Goal: Find specific page/section: Find specific page/section

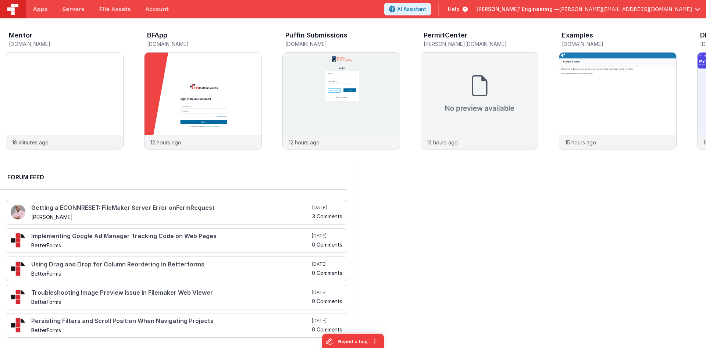
click at [440, 222] on div at bounding box center [529, 253] width 353 height 181
drag, startPoint x: 42, startPoint y: 175, endPoint x: 63, endPoint y: 170, distance: 21.7
click at [63, 170] on div "Forum Feed" at bounding box center [173, 178] width 347 height 24
click at [440, 100] on div at bounding box center [691, 102] width 29 height 106
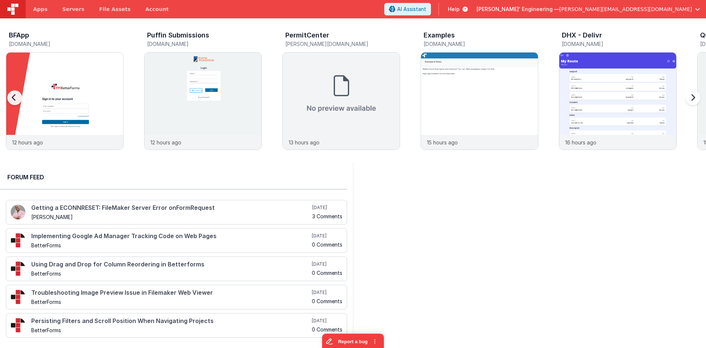
click at [440, 100] on div at bounding box center [691, 102] width 29 height 106
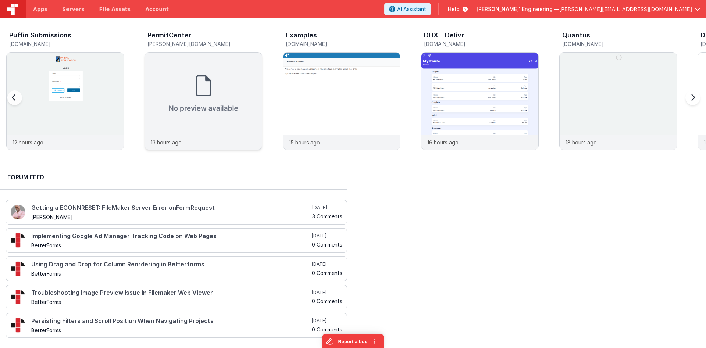
scroll to position [0, 277]
click at [14, 99] on div at bounding box center [21, 102] width 29 height 106
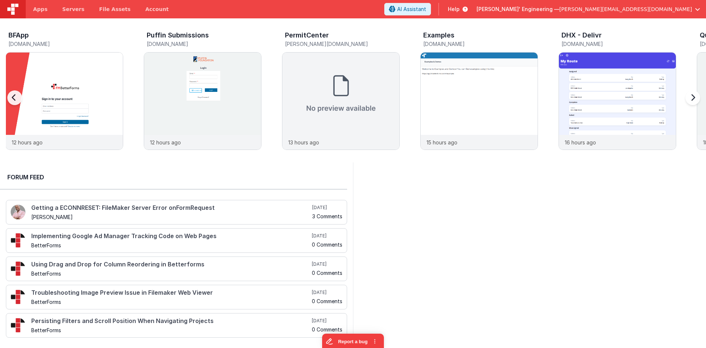
click at [14, 99] on div at bounding box center [21, 102] width 29 height 106
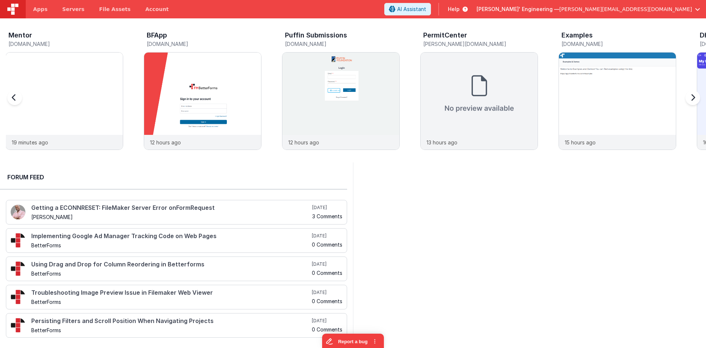
scroll to position [0, 0]
drag, startPoint x: 15, startPoint y: 176, endPoint x: 122, endPoint y: 179, distance: 106.4
click at [90, 179] on h2 "Forum Feed" at bounding box center [173, 177] width 333 height 9
click at [440, 8] on span "Help" at bounding box center [454, 9] width 12 height 7
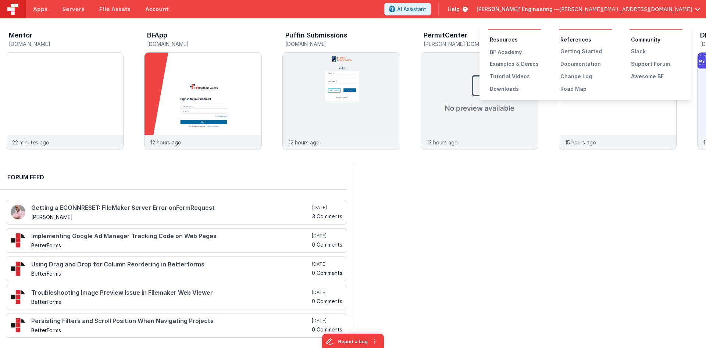
click at [440, 206] on button at bounding box center [353, 174] width 706 height 348
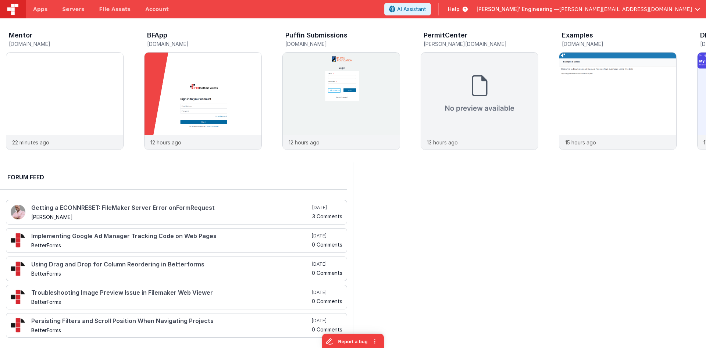
drag, startPoint x: 106, startPoint y: 180, endPoint x: 3, endPoint y: 175, distance: 103.2
click at [3, 175] on div "Forum Feed" at bounding box center [173, 178] width 347 height 24
click at [26, 176] on h2 "Forum Feed" at bounding box center [173, 177] width 333 height 9
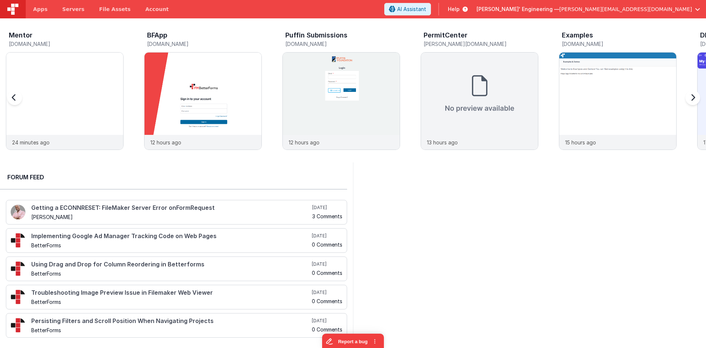
click at [440, 98] on div at bounding box center [691, 102] width 29 height 106
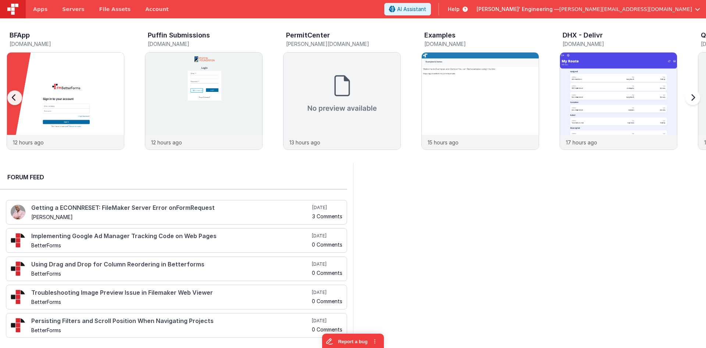
scroll to position [0, 138]
click at [440, 96] on div at bounding box center [691, 102] width 29 height 106
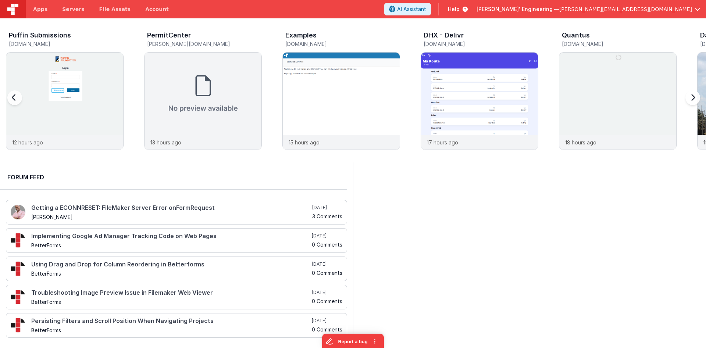
click at [440, 96] on div at bounding box center [691, 102] width 29 height 106
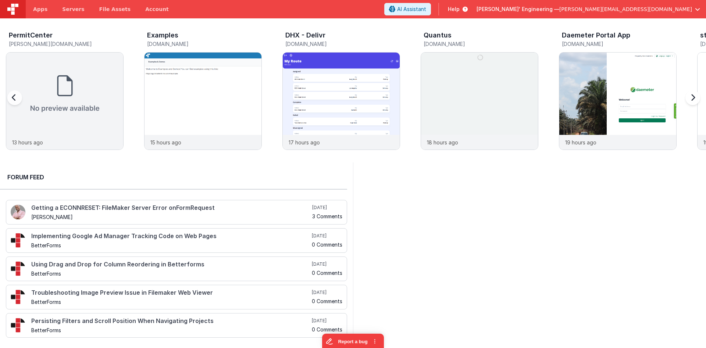
click at [440, 96] on div at bounding box center [691, 102] width 29 height 106
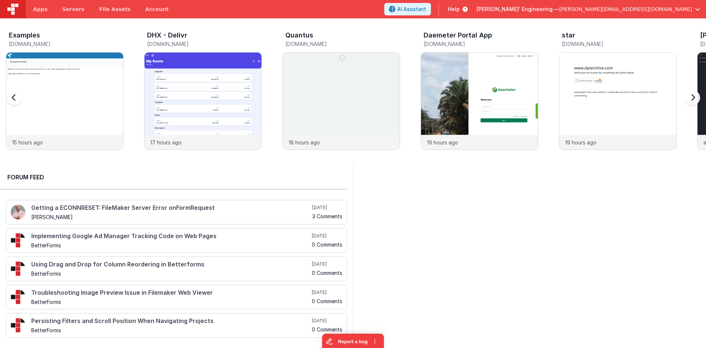
click at [440, 96] on div at bounding box center [691, 102] width 29 height 106
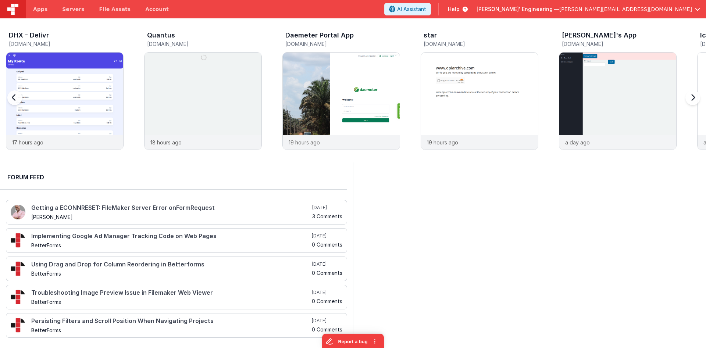
click at [440, 96] on div at bounding box center [691, 102] width 29 height 106
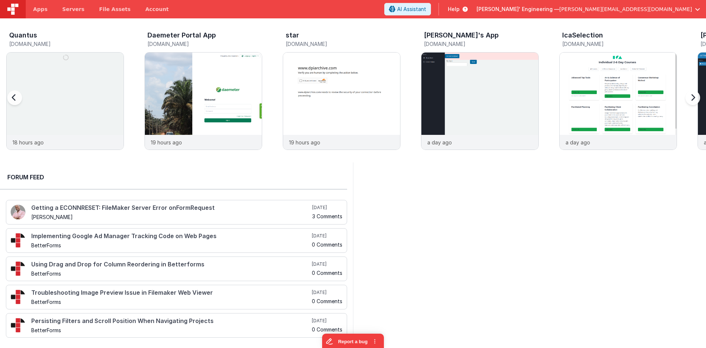
scroll to position [0, 830]
click at [14, 103] on div at bounding box center [21, 102] width 29 height 106
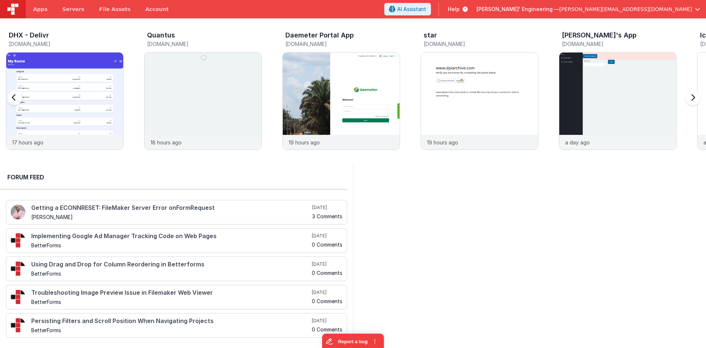
click at [15, 102] on div at bounding box center [21, 102] width 29 height 106
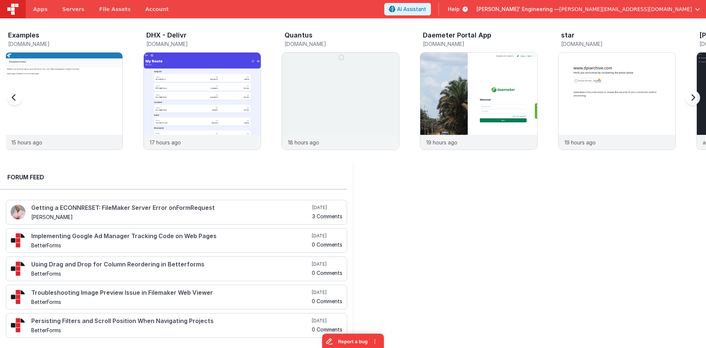
click at [15, 102] on div at bounding box center [21, 102] width 29 height 106
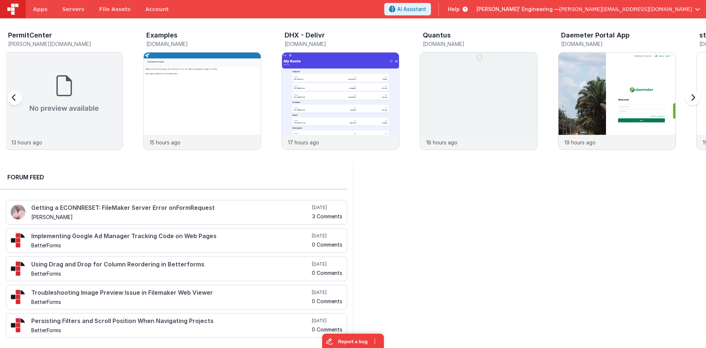
click at [15, 102] on div at bounding box center [21, 102] width 29 height 106
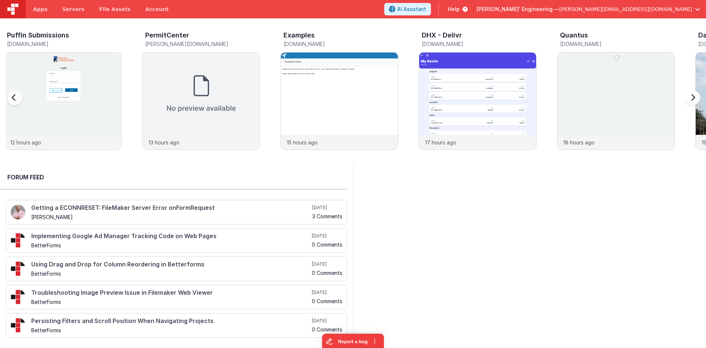
click at [15, 102] on div at bounding box center [21, 102] width 29 height 106
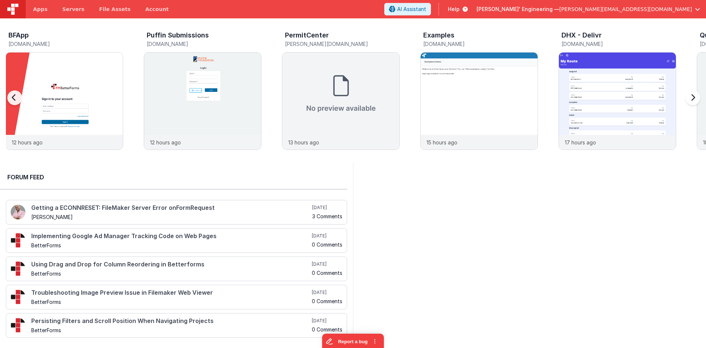
click at [15, 102] on div at bounding box center [21, 102] width 29 height 106
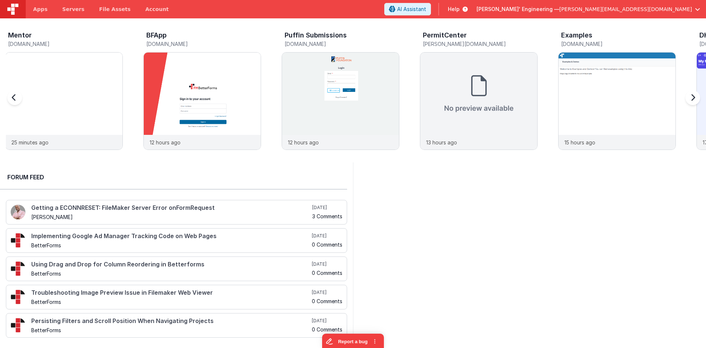
scroll to position [0, 0]
click at [14, 102] on div at bounding box center [21, 102] width 29 height 106
click at [440, 98] on div at bounding box center [691, 102] width 29 height 106
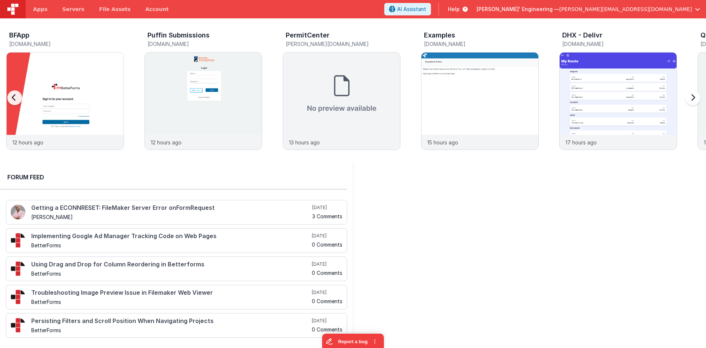
click at [440, 98] on div at bounding box center [691, 102] width 29 height 106
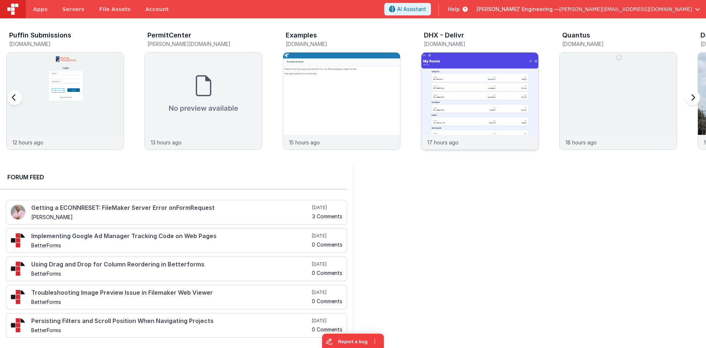
scroll to position [0, 277]
click at [440, 98] on div at bounding box center [691, 102] width 29 height 106
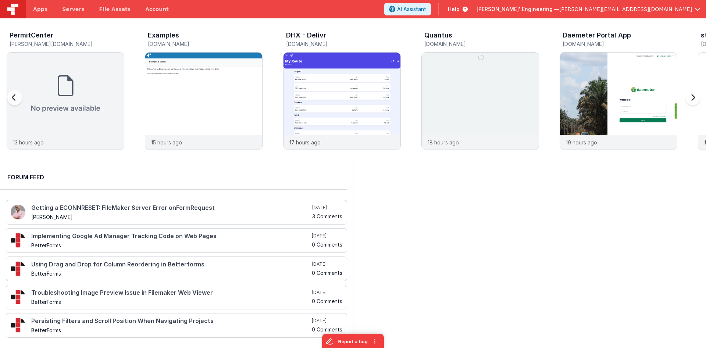
scroll to position [0, 415]
click at [440, 98] on div at bounding box center [691, 102] width 29 height 106
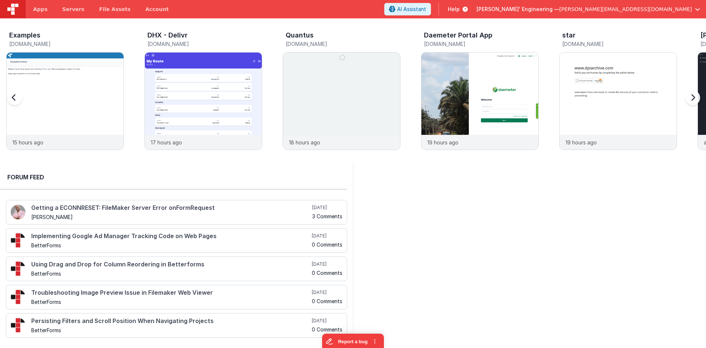
scroll to position [0, 553]
click at [440, 98] on div at bounding box center [691, 102] width 29 height 106
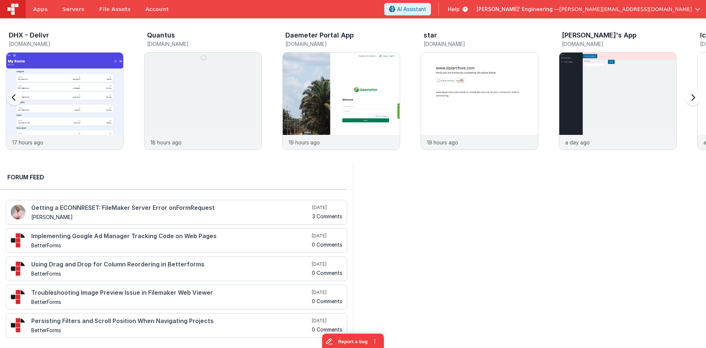
click at [440, 98] on div at bounding box center [691, 102] width 29 height 106
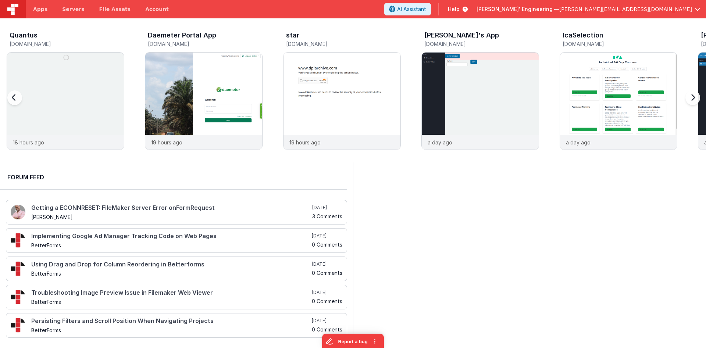
scroll to position [0, 830]
click at [440, 98] on div at bounding box center [691, 102] width 29 height 106
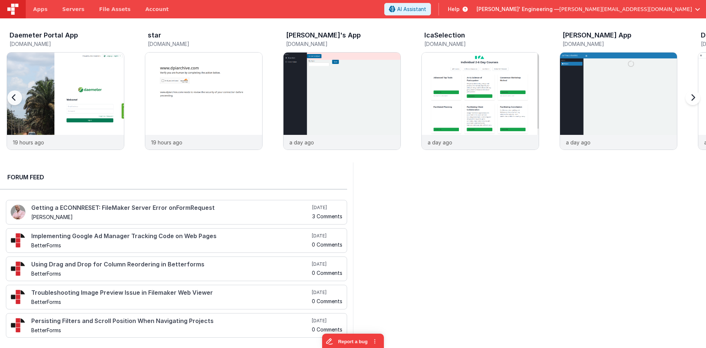
scroll to position [0, 968]
click at [440, 98] on div at bounding box center [691, 102] width 29 height 106
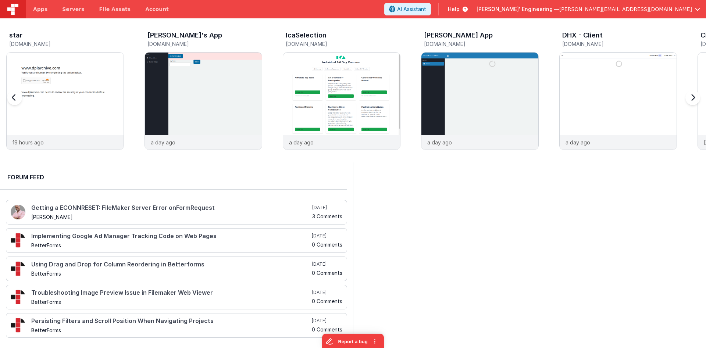
scroll to position [0, 1107]
click at [440, 98] on div at bounding box center [691, 102] width 29 height 106
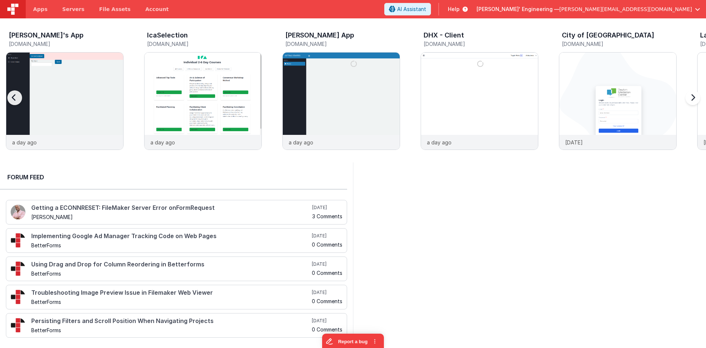
click at [440, 98] on div at bounding box center [691, 102] width 29 height 106
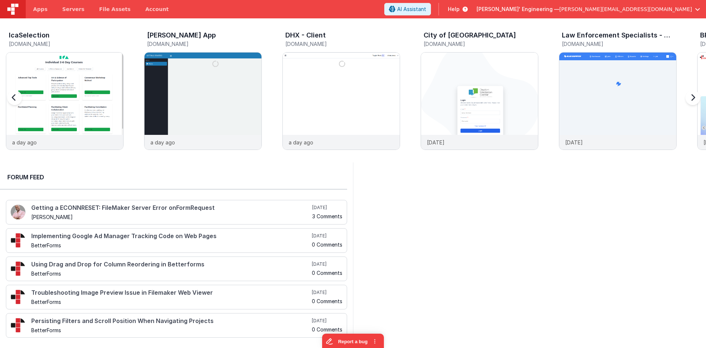
click at [440, 98] on div at bounding box center [691, 102] width 29 height 106
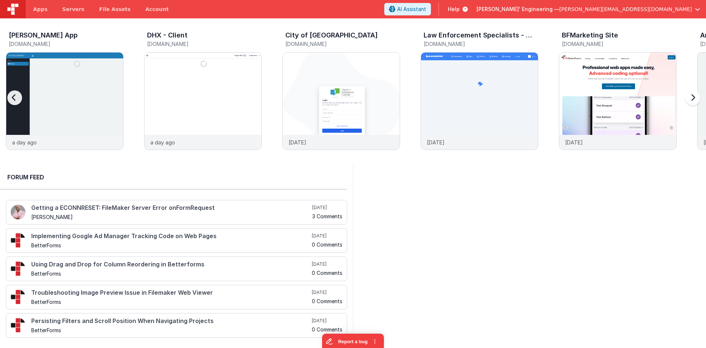
click at [440, 98] on div at bounding box center [691, 102] width 29 height 106
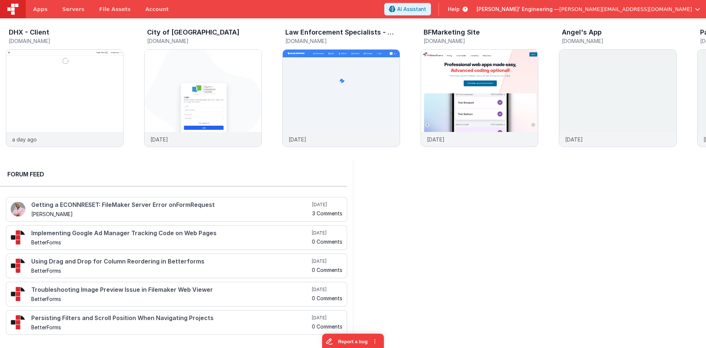
scroll to position [0, 0]
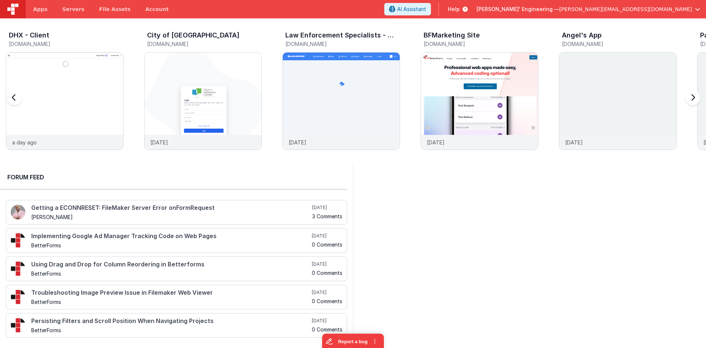
click at [12, 99] on div at bounding box center [21, 102] width 29 height 106
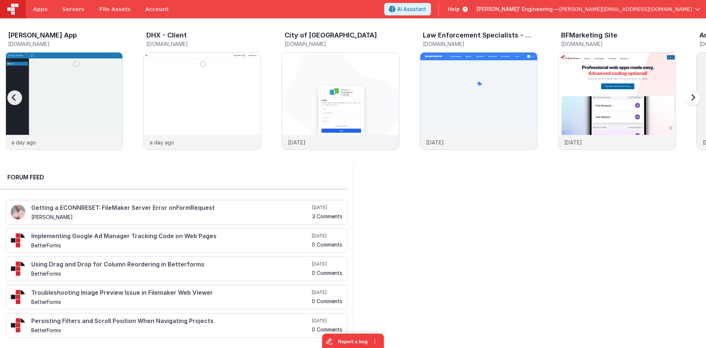
click at [12, 99] on div at bounding box center [21, 102] width 29 height 106
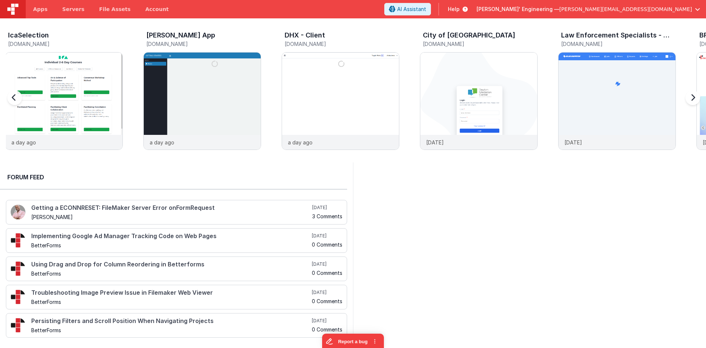
click at [12, 99] on div at bounding box center [21, 102] width 29 height 106
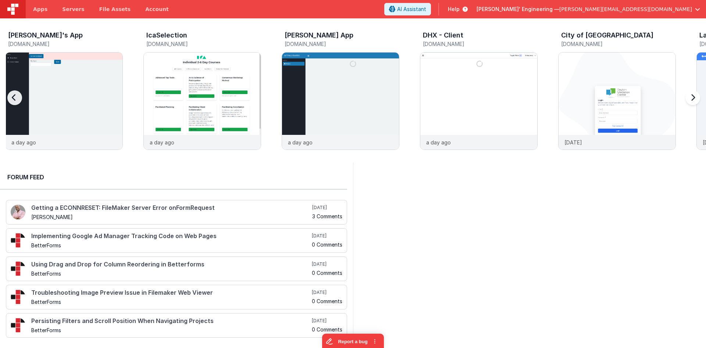
click at [12, 99] on div at bounding box center [21, 102] width 29 height 106
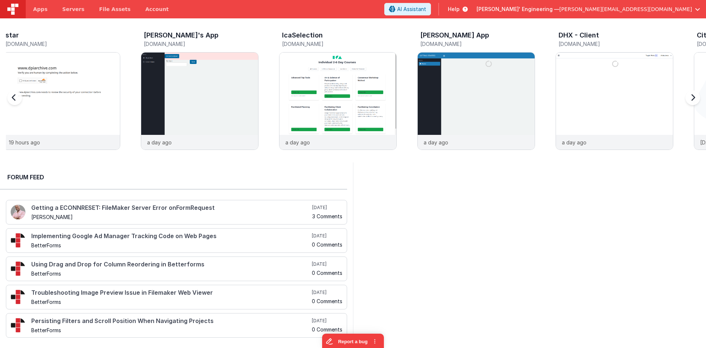
click at [12, 99] on div at bounding box center [21, 102] width 29 height 106
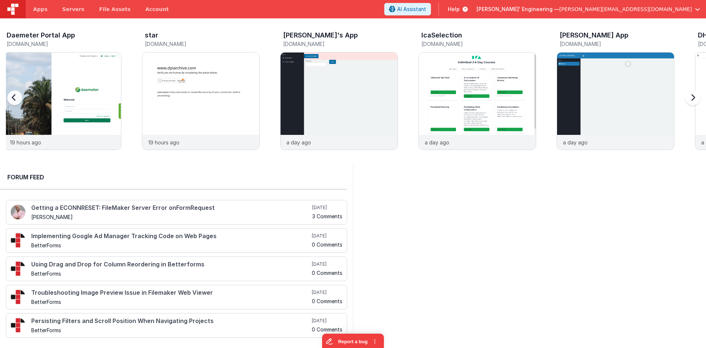
click at [12, 99] on div at bounding box center [21, 102] width 29 height 106
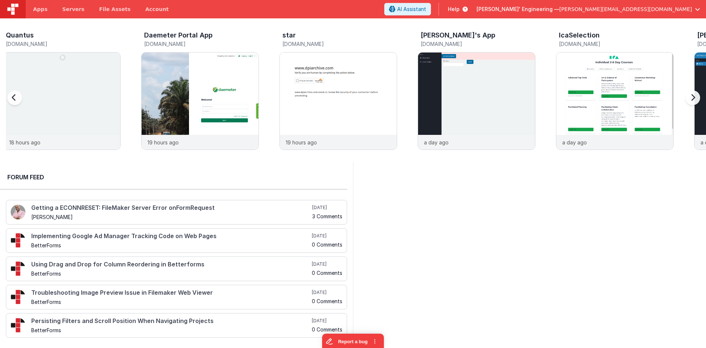
click at [12, 99] on div at bounding box center [21, 102] width 29 height 106
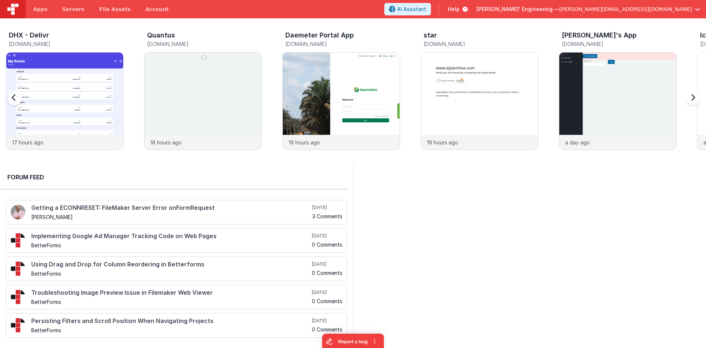
click at [12, 99] on div at bounding box center [21, 102] width 29 height 106
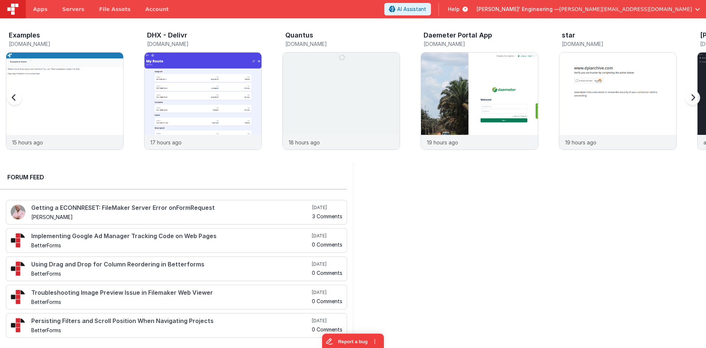
click at [12, 99] on div at bounding box center [21, 102] width 29 height 106
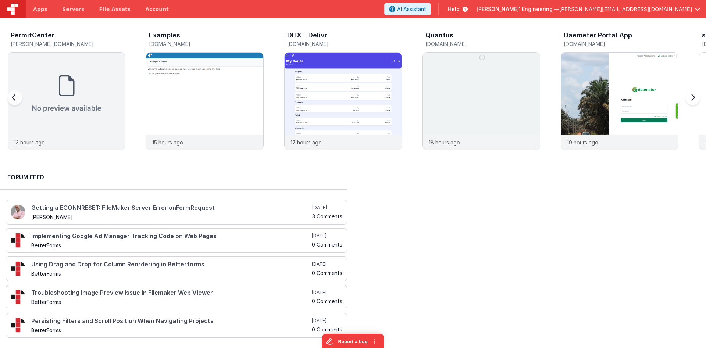
click at [12, 99] on div at bounding box center [21, 102] width 29 height 106
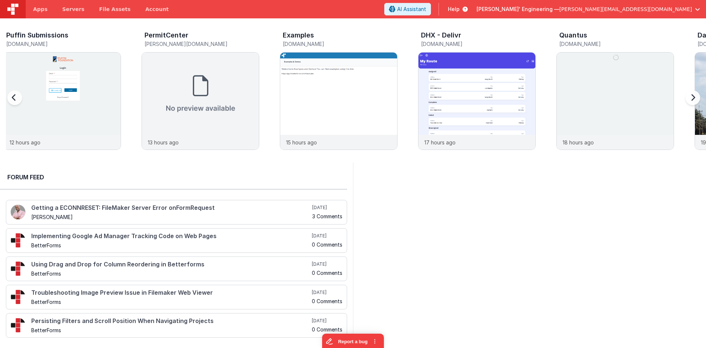
click at [12, 99] on div at bounding box center [21, 102] width 29 height 106
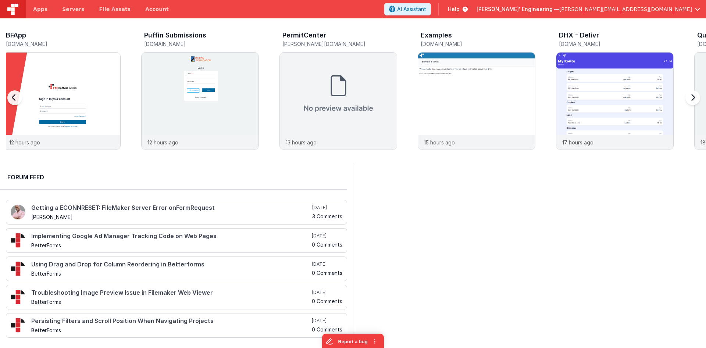
click at [11, 98] on div at bounding box center [21, 102] width 29 height 106
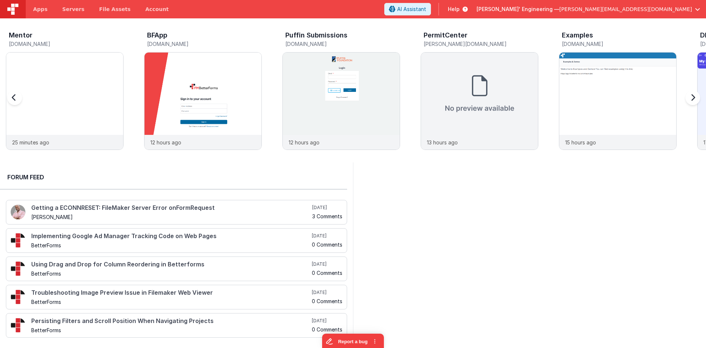
click at [440, 95] on div at bounding box center [691, 102] width 29 height 106
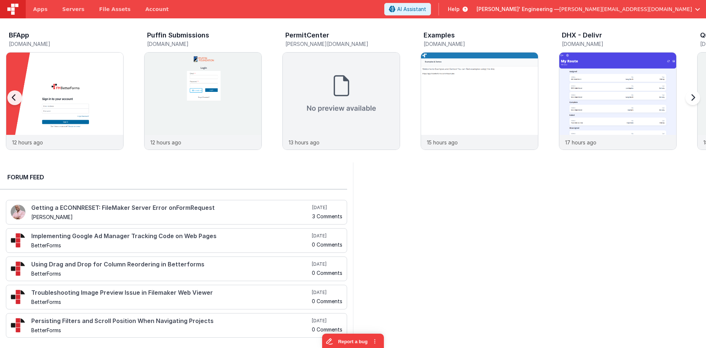
click at [440, 95] on div at bounding box center [691, 102] width 29 height 106
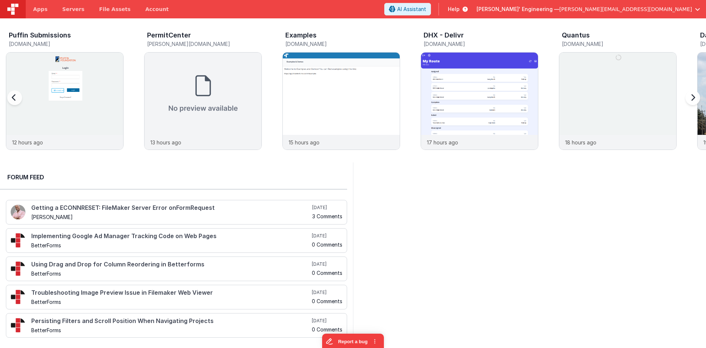
click at [440, 95] on div at bounding box center [691, 102] width 29 height 106
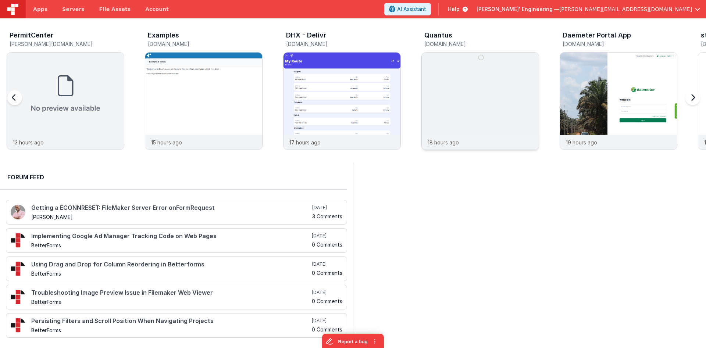
scroll to position [0, 415]
click at [109, 15] on link "File Assets" at bounding box center [115, 9] width 46 height 18
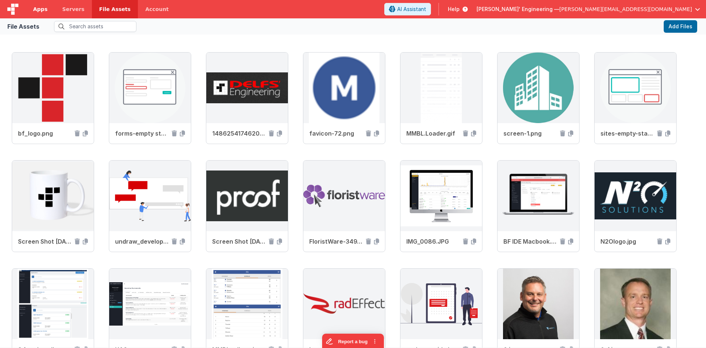
click at [44, 5] on link "Apps" at bounding box center [40, 9] width 29 height 18
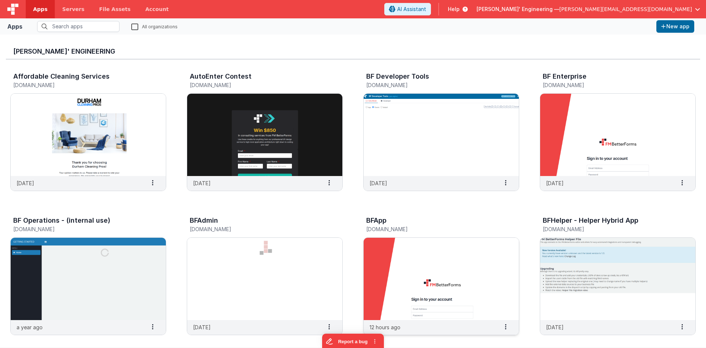
click at [422, 256] on img at bounding box center [441, 279] width 155 height 82
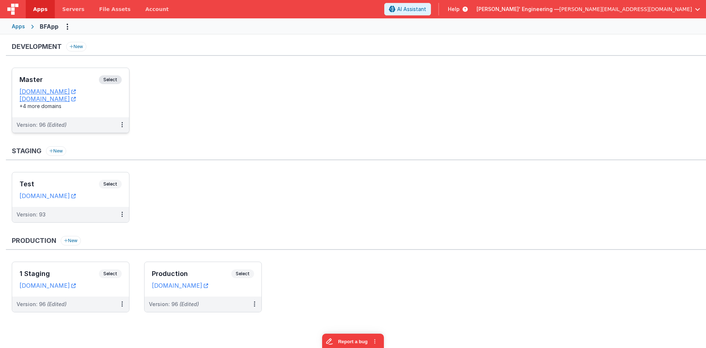
click at [66, 74] on div "Master Select URLs appdev.fmbetterforms.com c9dev.bfoperations.com +4 more doma…" at bounding box center [70, 92] width 117 height 49
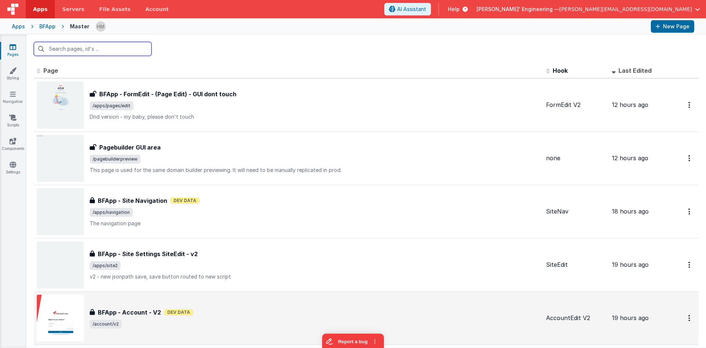
scroll to position [42, 0]
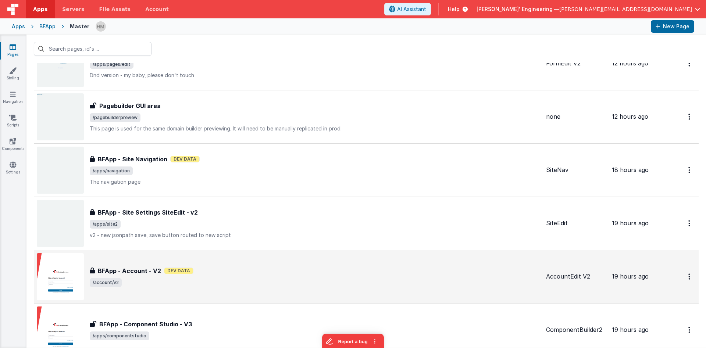
click at [239, 268] on div "BFApp - Account - V2 Dev Data" at bounding box center [315, 271] width 451 height 9
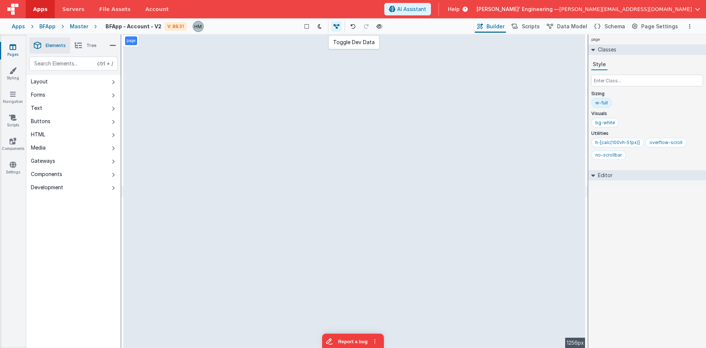
click at [339, 27] on icon at bounding box center [337, 26] width 6 height 5
click at [339, 27] on icon at bounding box center [338, 26] width 6 height 5
click at [339, 26] on icon at bounding box center [338, 26] width 6 height 5
click at [339, 29] on button at bounding box center [338, 26] width 10 height 10
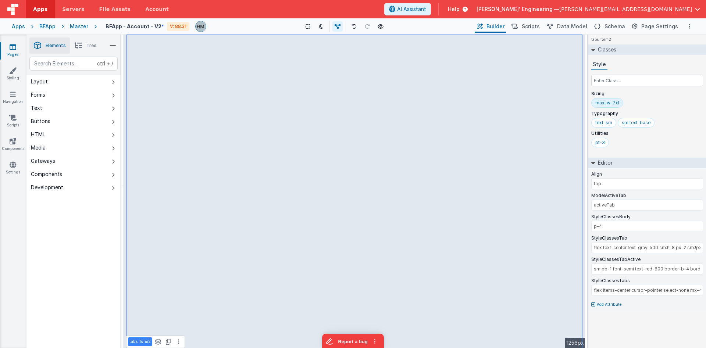
click at [86, 48] on li "Tree" at bounding box center [85, 46] width 31 height 16
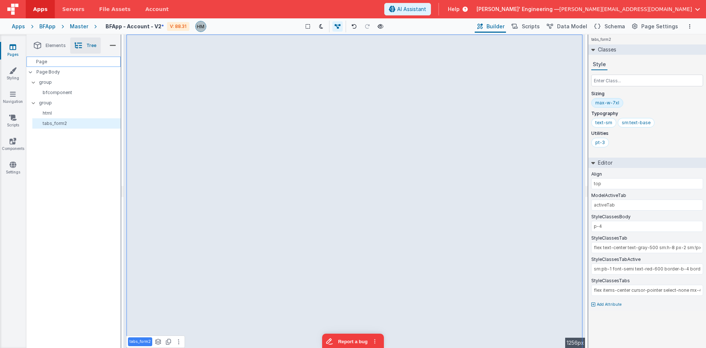
click at [60, 64] on div "Page" at bounding box center [73, 62] width 94 height 10
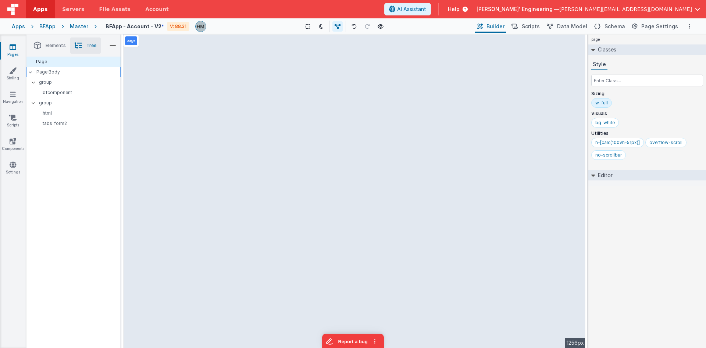
click at [59, 73] on p "Page Body" at bounding box center [78, 72] width 84 height 6
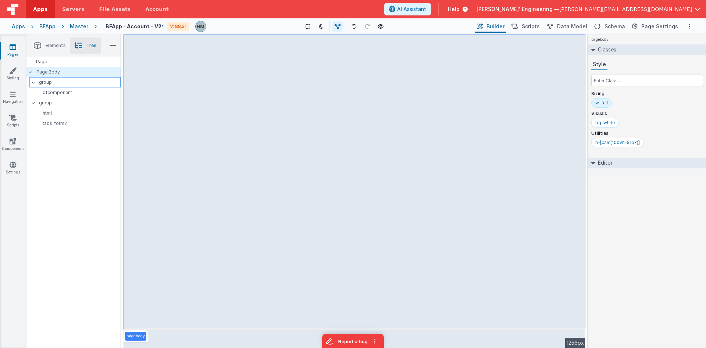
click at [60, 81] on p "group" at bounding box center [79, 82] width 81 height 8
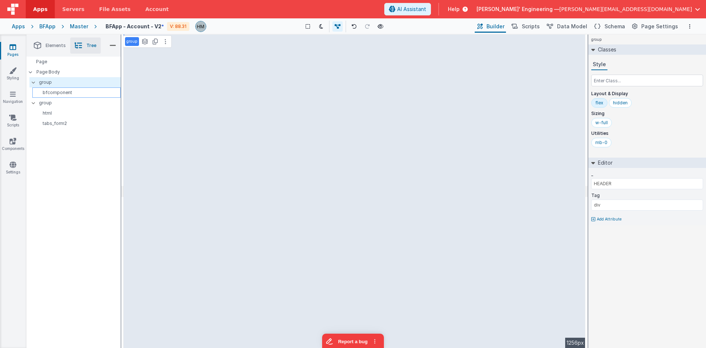
click at [62, 91] on p "bfcomponent" at bounding box center [77, 93] width 85 height 6
type input "0"
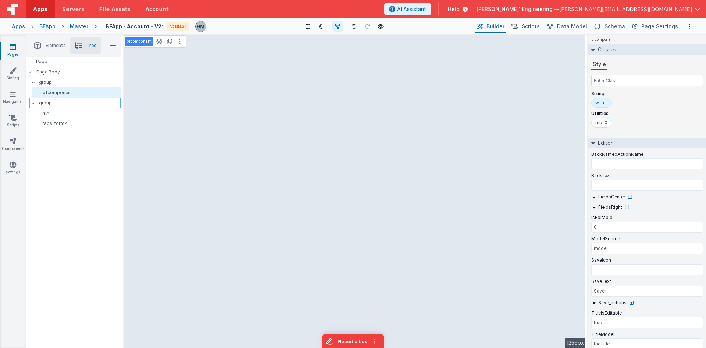
click at [59, 100] on p "group" at bounding box center [79, 103] width 81 height 8
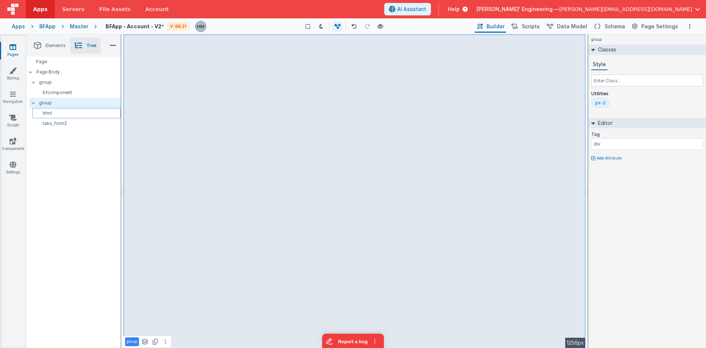
click at [62, 111] on p "html" at bounding box center [77, 113] width 85 height 6
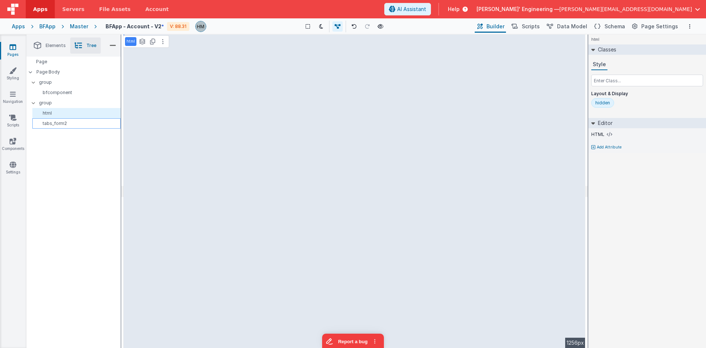
click at [62, 122] on p "tabs_form2" at bounding box center [77, 124] width 85 height 6
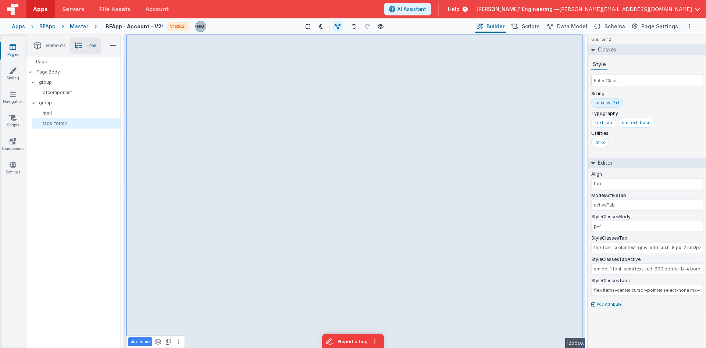
click at [15, 28] on div "Apps" at bounding box center [18, 26] width 13 height 7
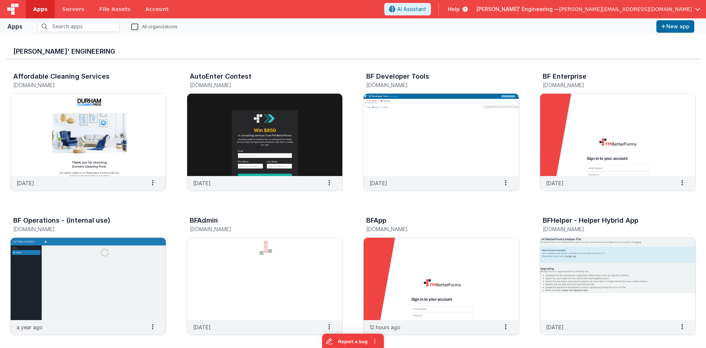
click at [41, 13] on span "Apps" at bounding box center [40, 9] width 14 height 7
click at [389, 253] on img at bounding box center [441, 279] width 155 height 82
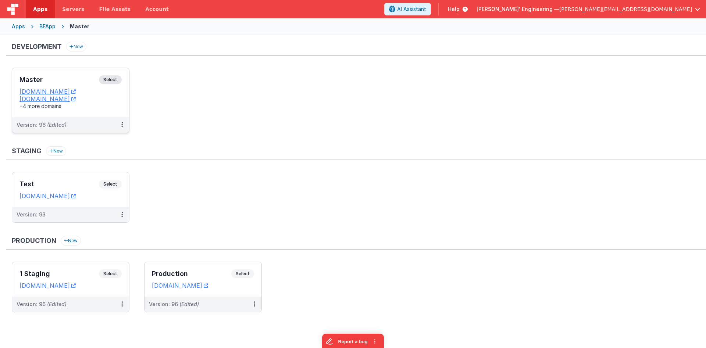
click at [74, 79] on h3 "Master" at bounding box center [59, 79] width 79 height 7
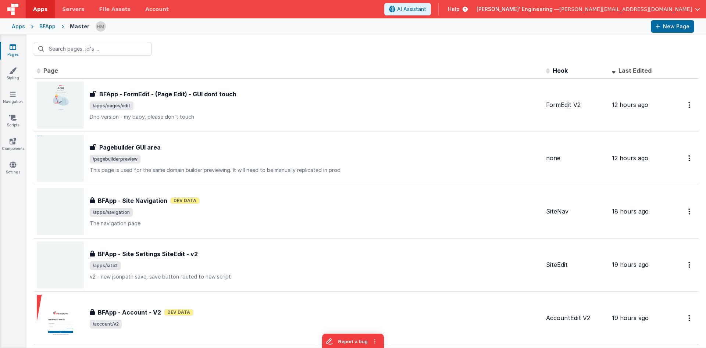
click at [22, 26] on div "Apps" at bounding box center [18, 26] width 13 height 7
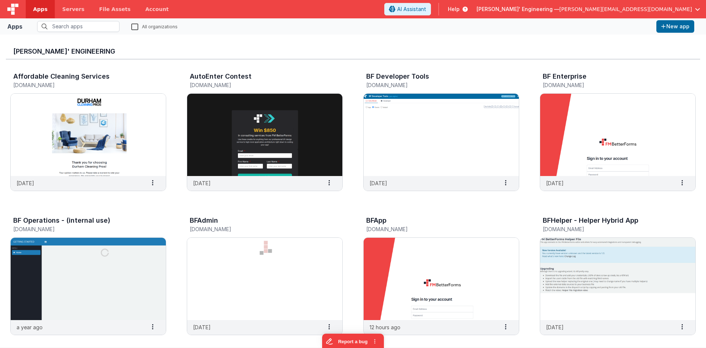
click at [440, 13] on span "[PERSON_NAME]' Engineering —" at bounding box center [518, 9] width 83 height 7
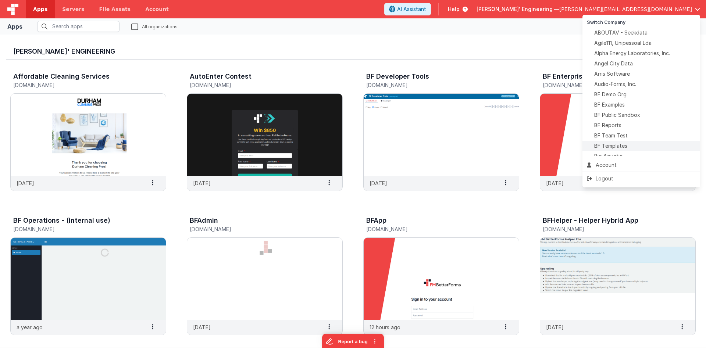
click at [440, 144] on span "BF Templates" at bounding box center [611, 145] width 33 height 7
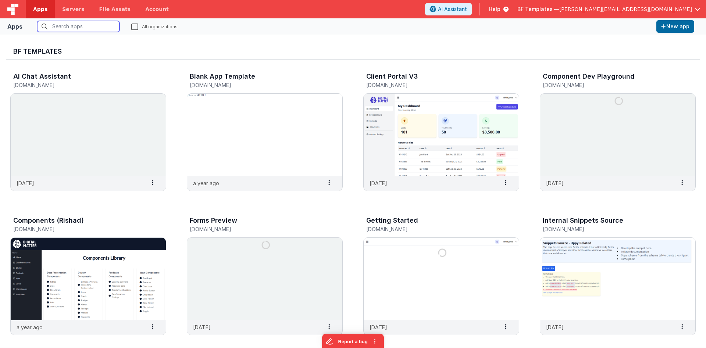
click at [72, 29] on input "text" at bounding box center [78, 26] width 82 height 11
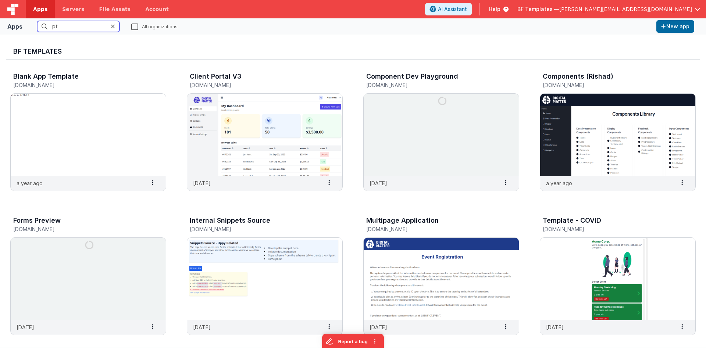
drag, startPoint x: 64, startPoint y: 29, endPoint x: 22, endPoint y: 25, distance: 41.8
click at [37, 25] on input "pt" at bounding box center [78, 26] width 82 height 11
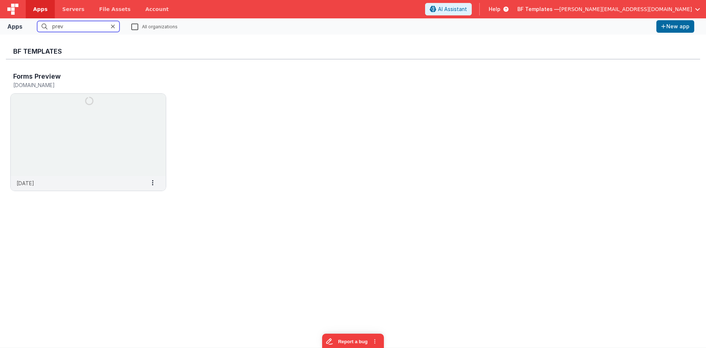
type input "prev"
